Goal: Book appointment/travel/reservation

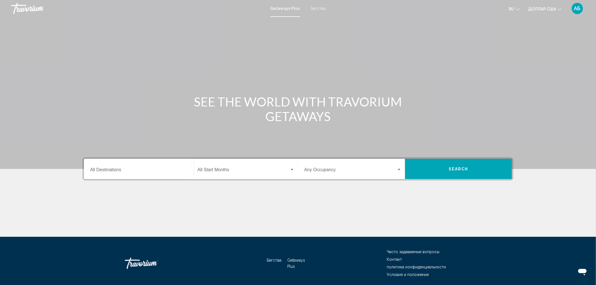
click at [137, 166] on div "Destination All Destinations" at bounding box center [138, 169] width 97 height 18
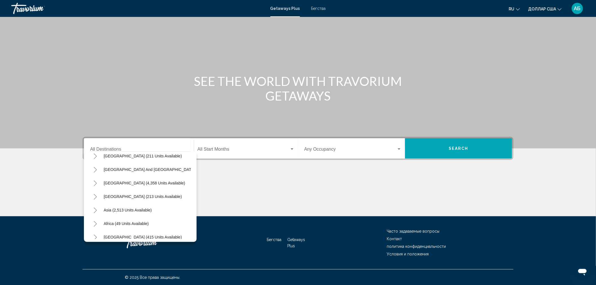
scroll to position [96, 0]
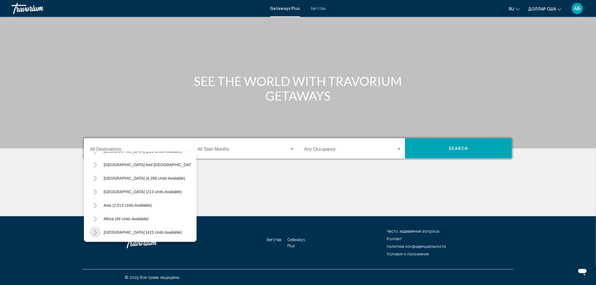
click at [95, 230] on icon "Toggle Middle East (415 units available)" at bounding box center [95, 233] width 4 height 6
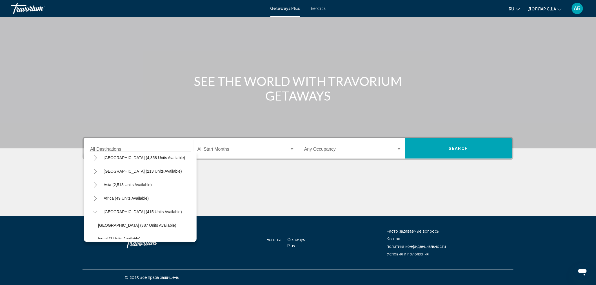
scroll to position [110, 0]
click at [95, 185] on icon "Toggle Asia (2,513 units available)" at bounding box center [95, 187] width 4 height 6
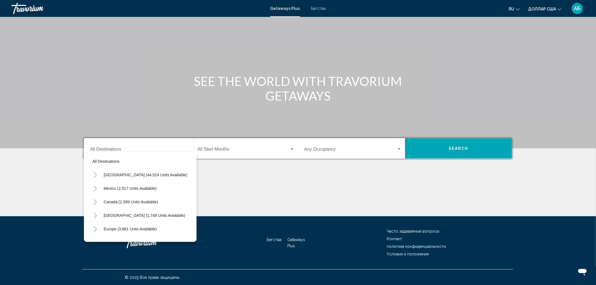
click at [313, 9] on font "Бегства" at bounding box center [318, 8] width 15 height 5
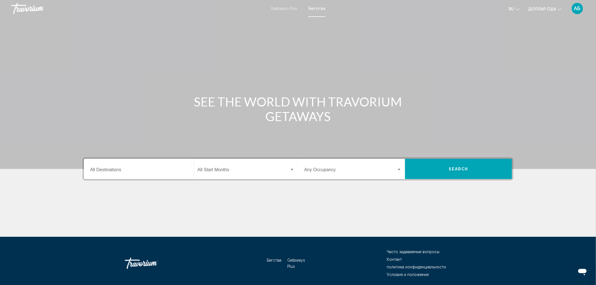
click at [131, 168] on input "Destination All Destinations" at bounding box center [138, 170] width 97 height 5
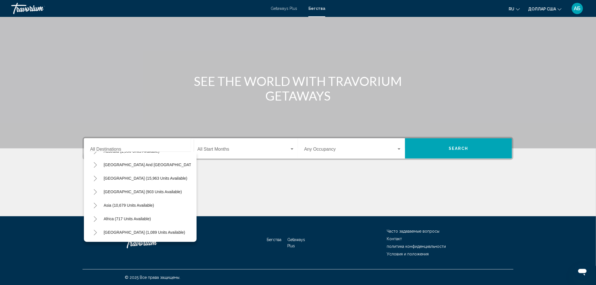
scroll to position [96, 0]
click at [177, 220] on div "Africa (717 units available)" at bounding box center [140, 219] width 101 height 14
click at [94, 230] on icon "Toggle Middle East (1,089 units available)" at bounding box center [95, 233] width 4 height 6
click at [161, 230] on span "[GEOGRAPHIC_DATA] (230 units available)" at bounding box center [137, 232] width 78 height 5
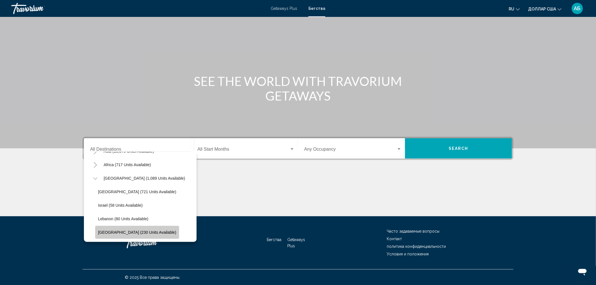
type input "**********"
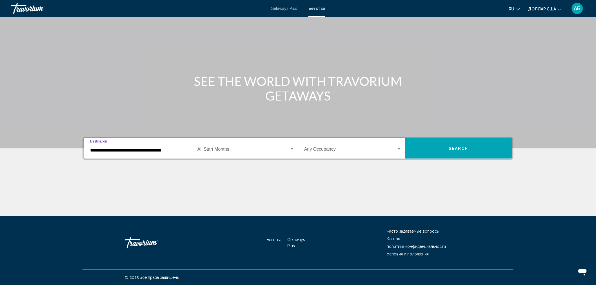
click at [440, 150] on button "Search" at bounding box center [458, 148] width 107 height 20
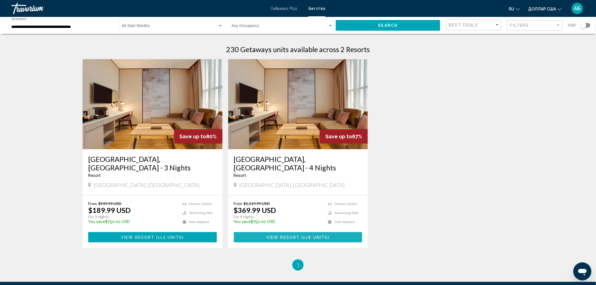
click at [313, 235] on span "118 units" at bounding box center [315, 237] width 25 height 5
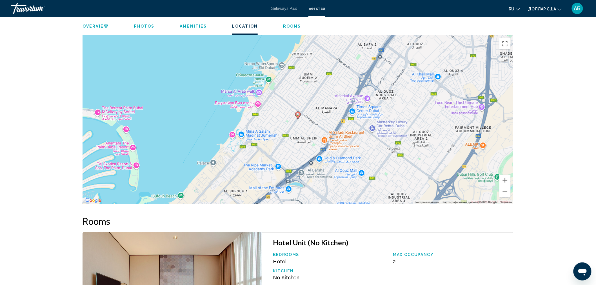
scroll to position [795, 0]
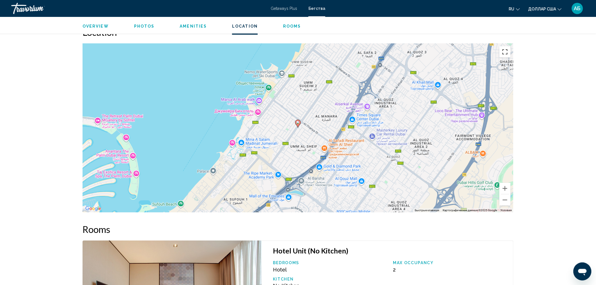
click at [506, 46] on button "Включить полноэкранный режим" at bounding box center [504, 51] width 11 height 11
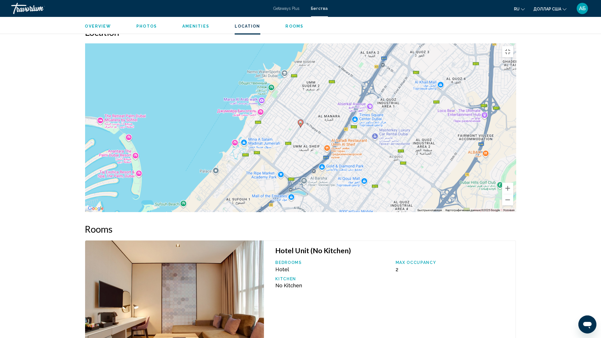
click at [301, 127] on icon "Основное содержание" at bounding box center [300, 123] width 5 height 7
click at [513, 46] on button "Включить полноэкранный режим" at bounding box center [507, 51] width 11 height 11
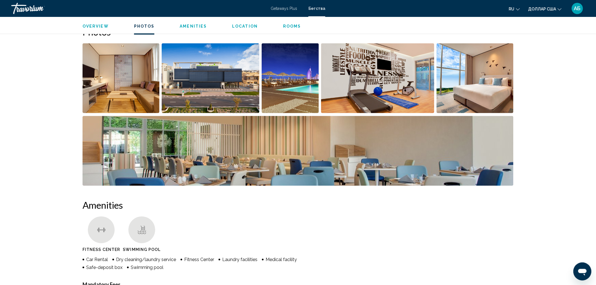
scroll to position [252, 0]
